Goal: Use online tool/utility: Use online tool/utility

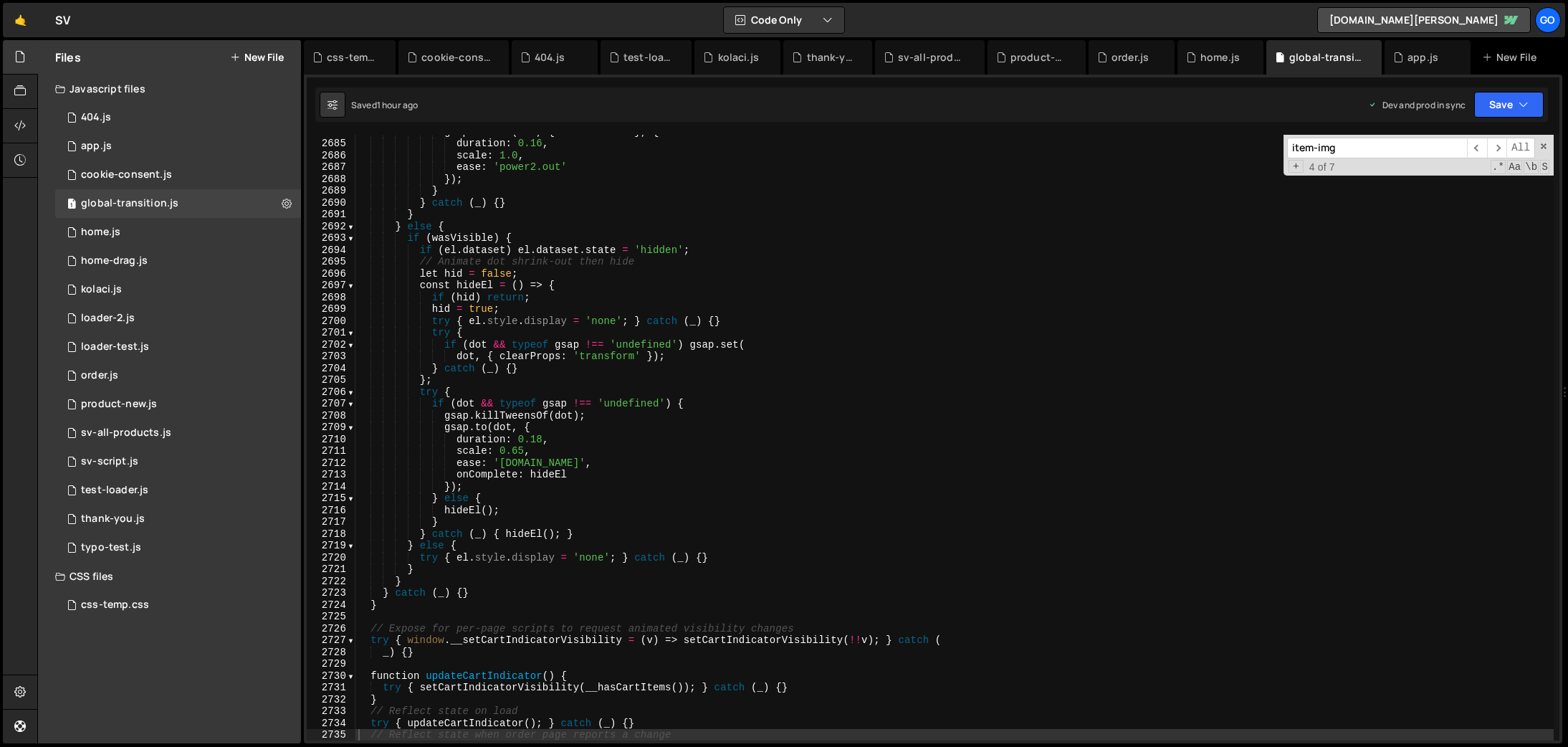
scroll to position [22885, 0]
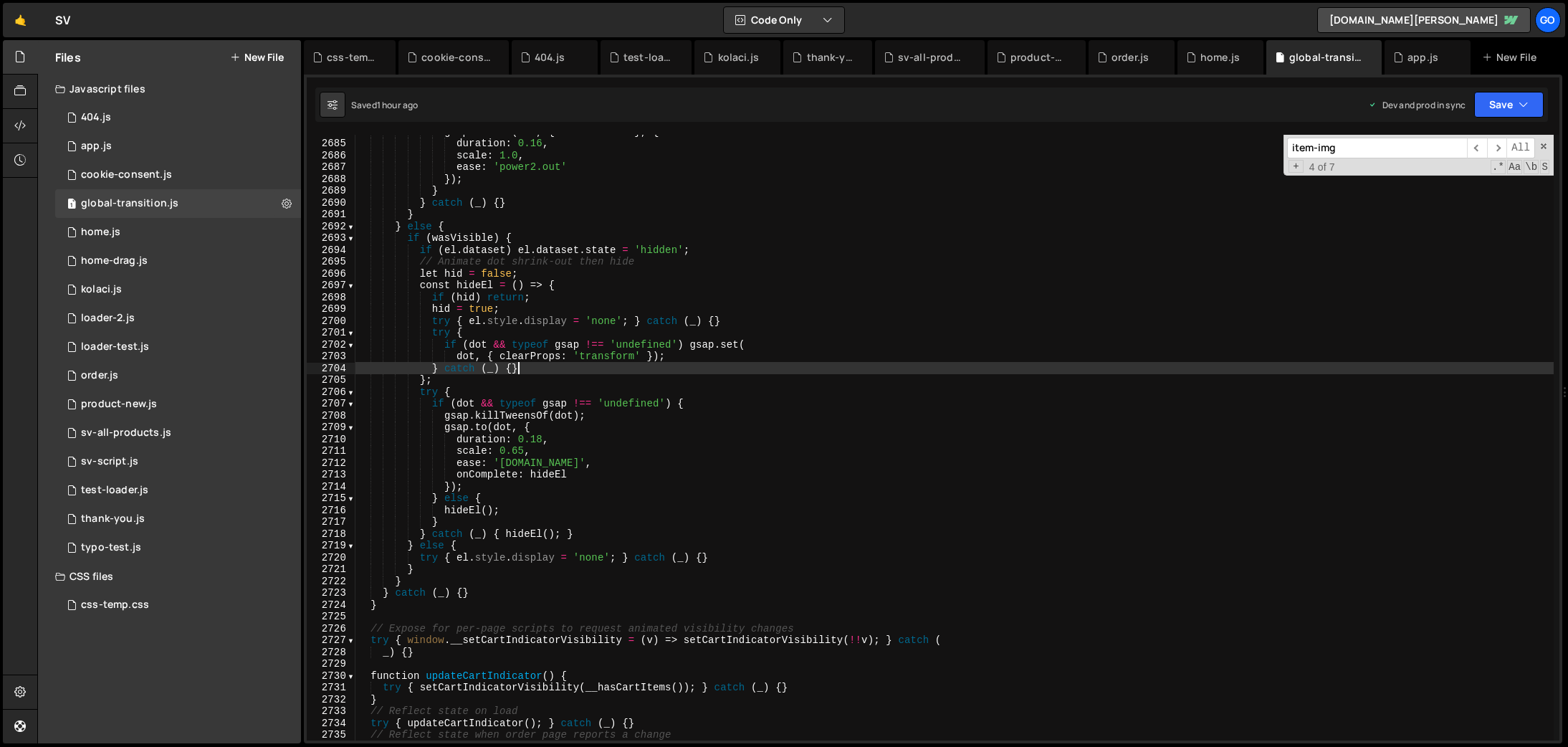
click at [667, 366] on div "gsap . fromTo ( dot , { scale : 0.92 } , { duration : 0.16 , scale : 1.0 , ease…" at bounding box center [954, 440] width 1198 height 629
type textarea "})();"
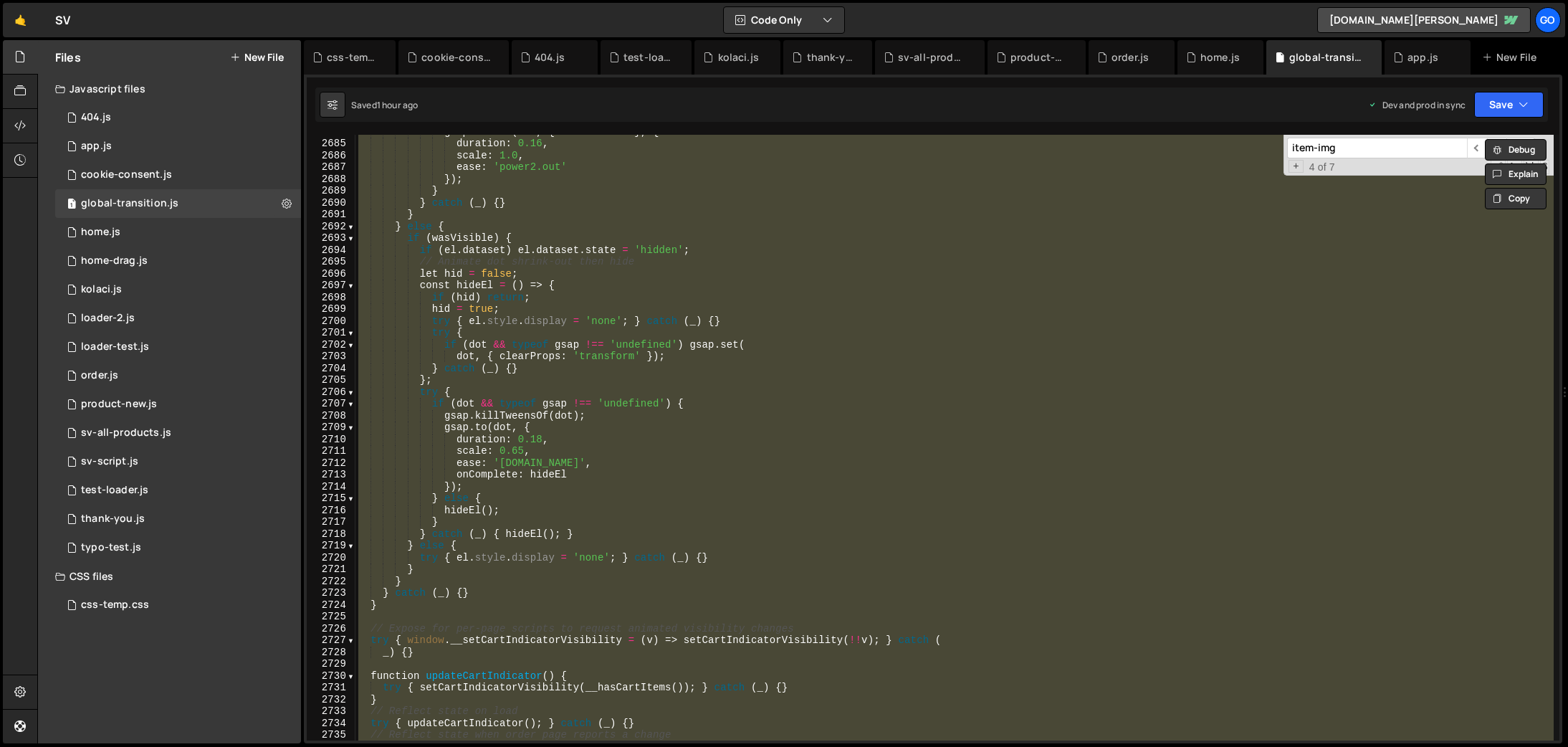
paste textarea
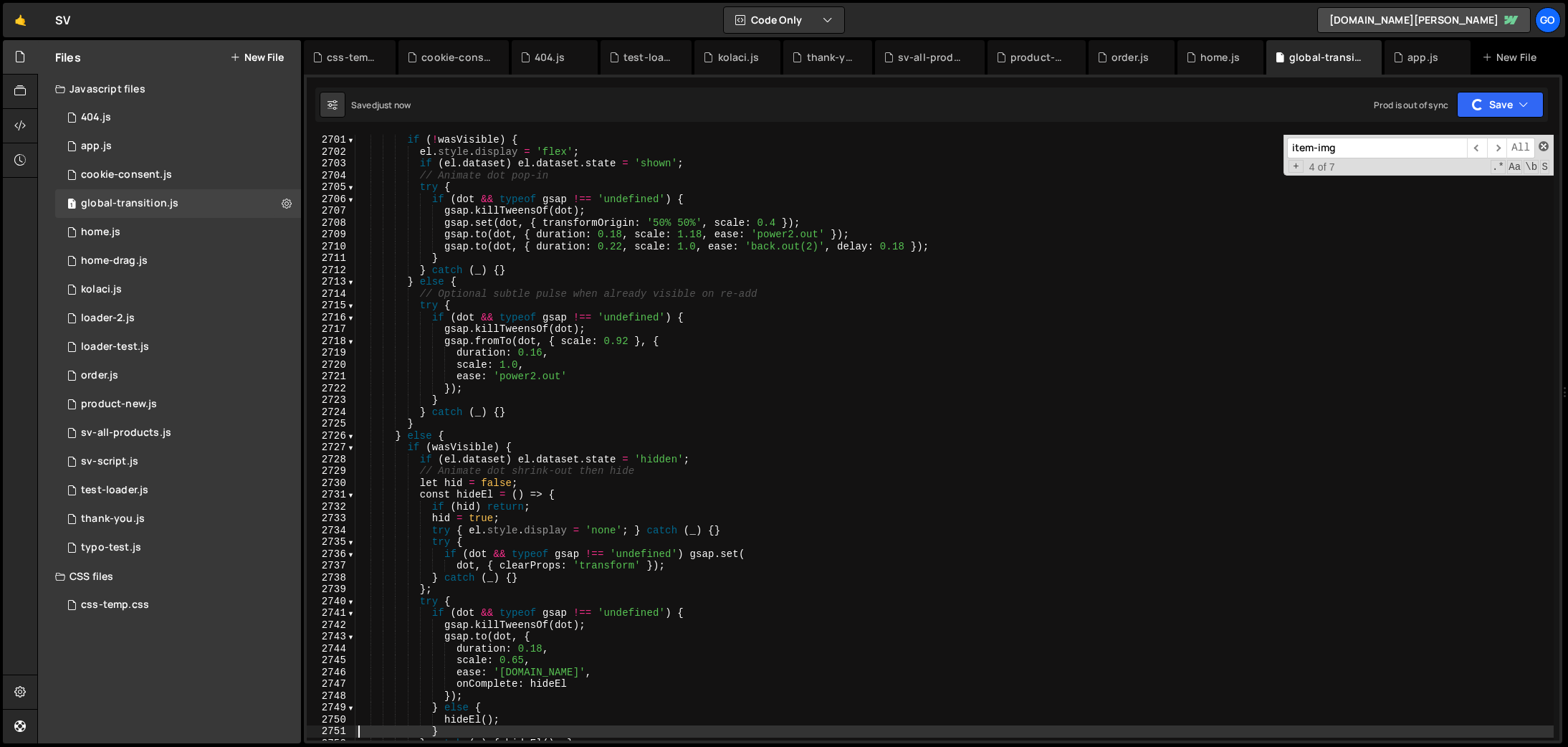
scroll to position [22734, 0]
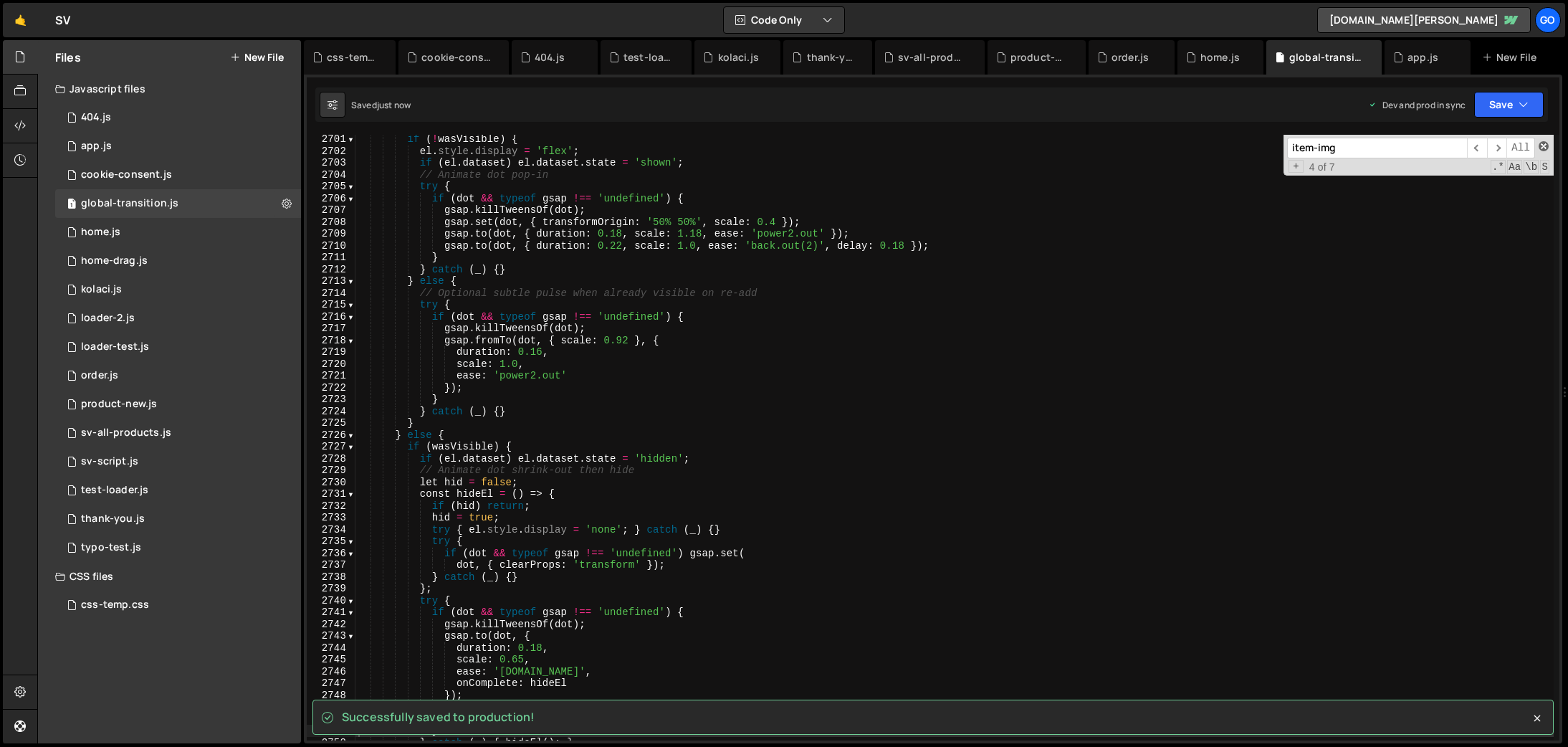
click at [1542, 147] on span at bounding box center [1543, 146] width 10 height 10
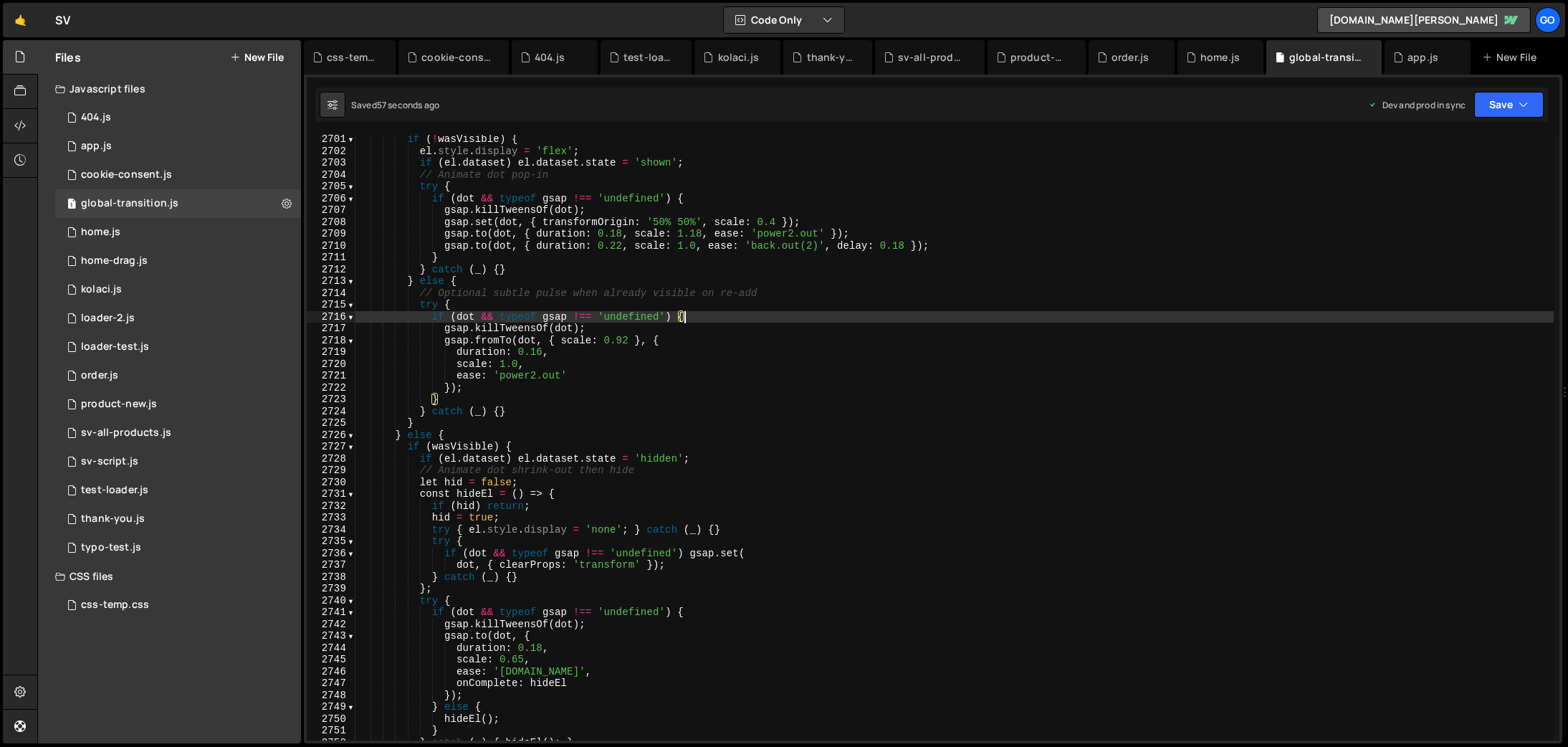
click at [910, 316] on div "if ( ! wasVisible ) { el . style . display = 'flex' ; if ( el . dataset ) el . …" at bounding box center [954, 448] width 1198 height 629
type textarea "})();"
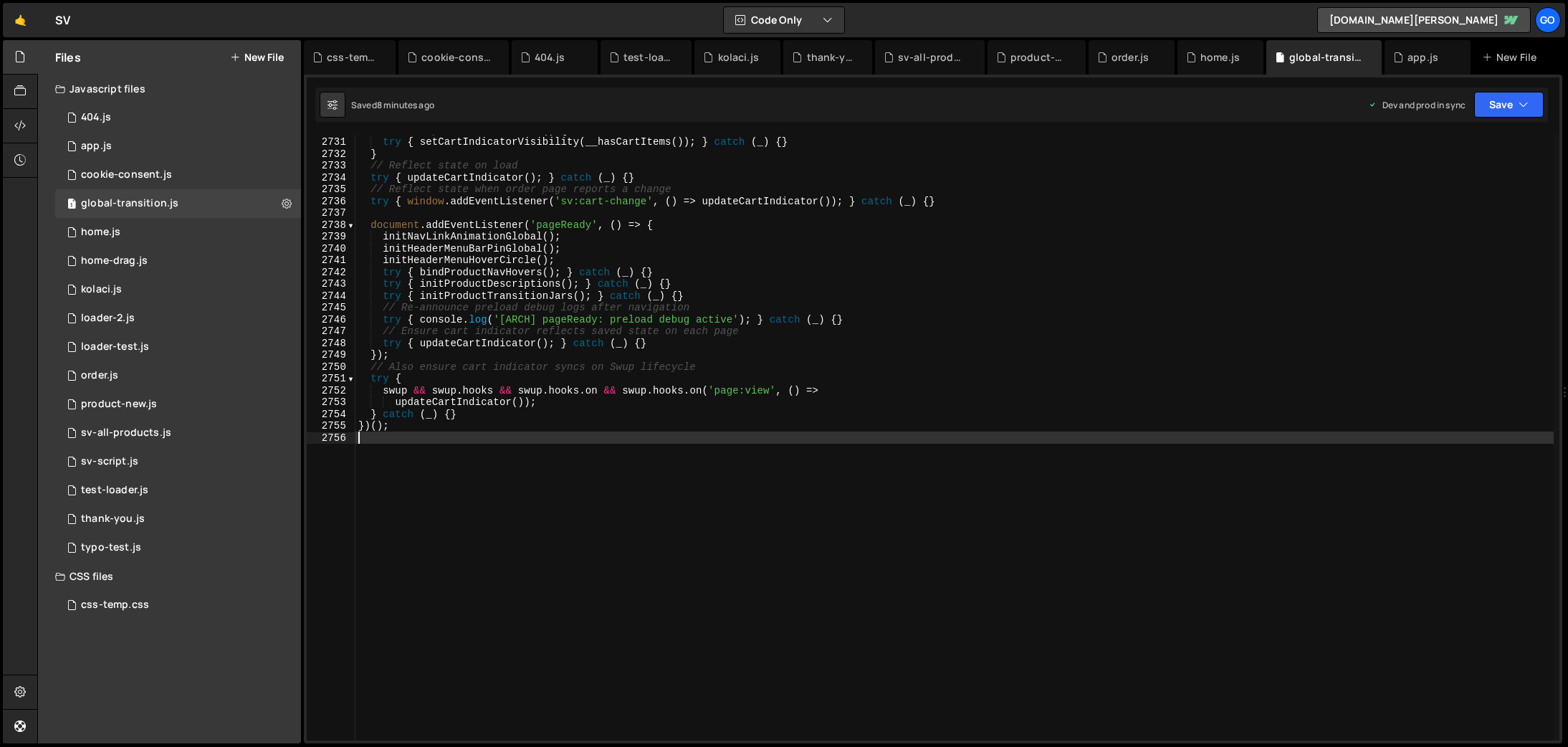
click at [809, 464] on div "function updateCartIndicator ( ) { try { setCartIndicatorVisibility ( __hasCart…" at bounding box center [954, 438] width 1198 height 629
type textarea "})();"
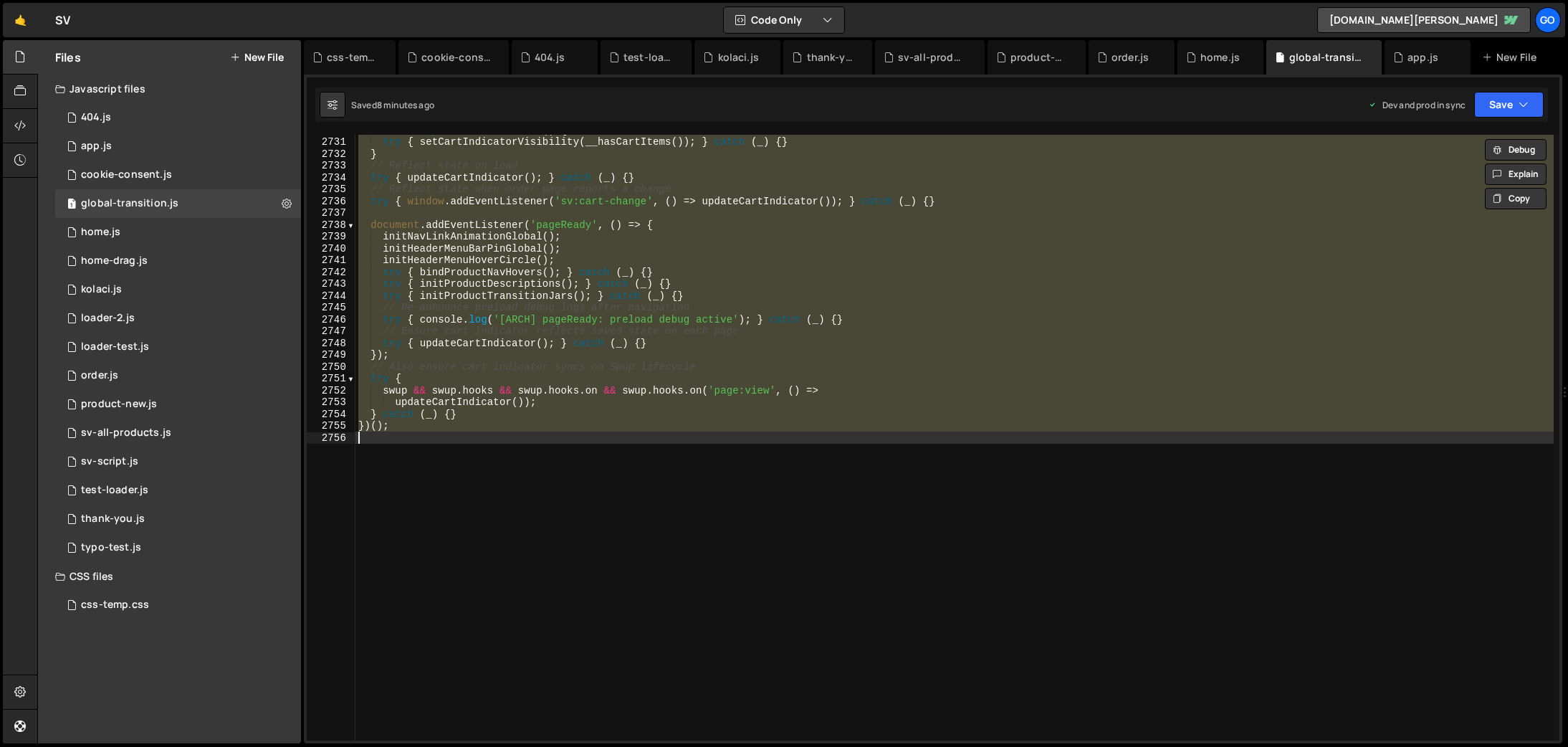
paste textarea
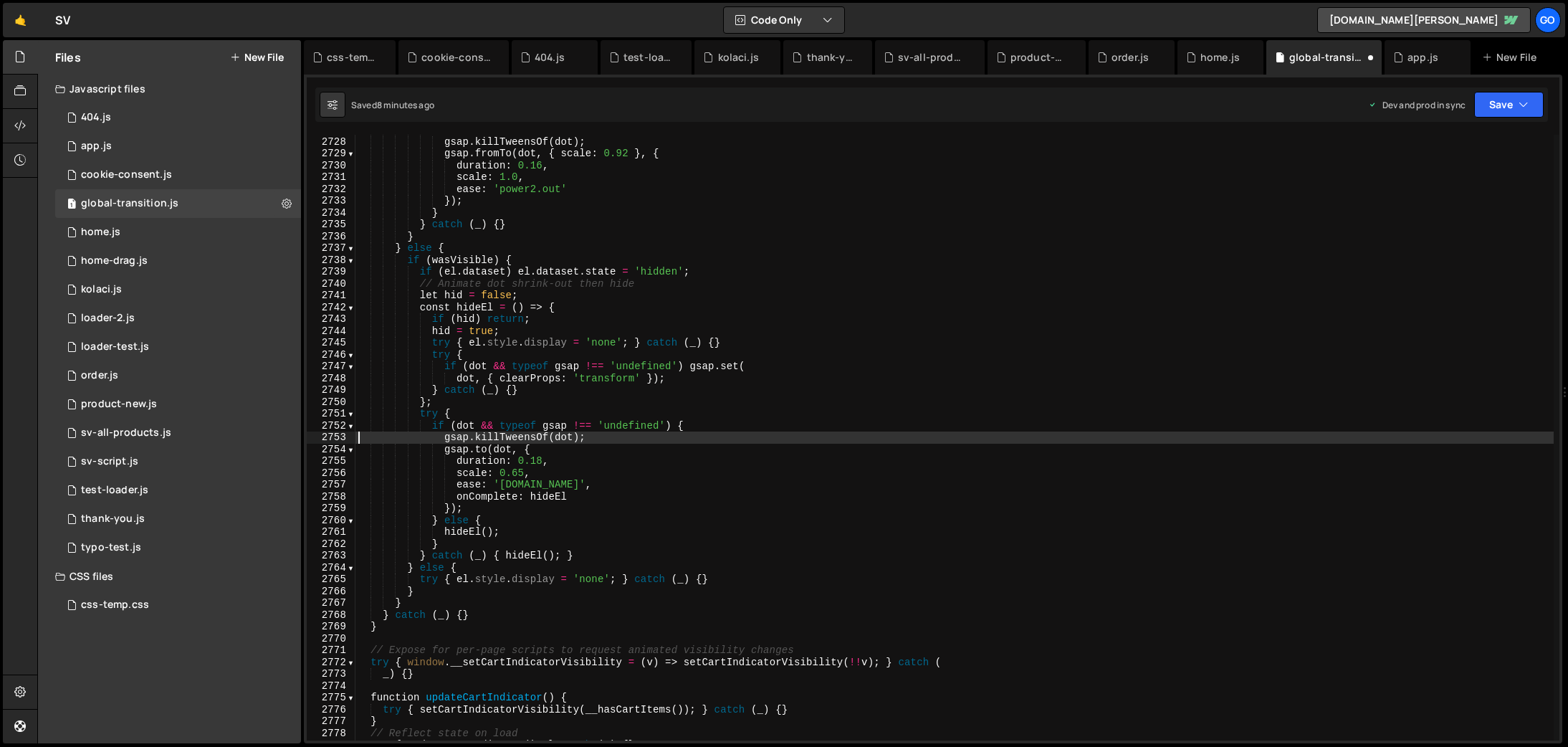
type textarea "gsap.killTweensOf(dot);"
